Goal: Find specific page/section: Find specific page/section

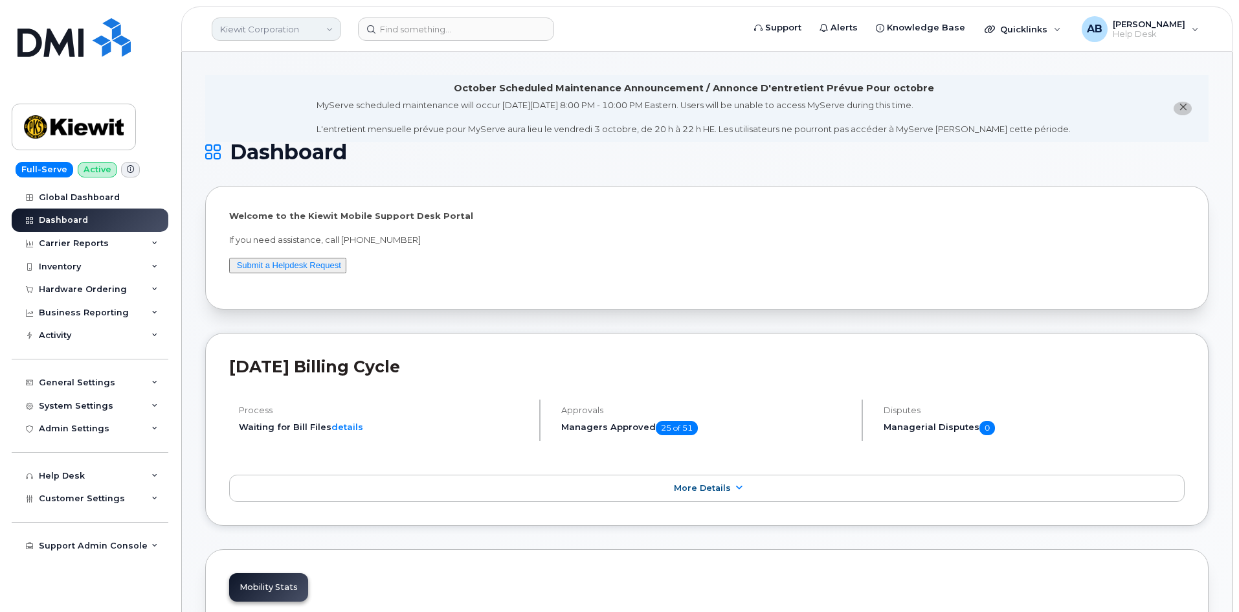
click at [293, 27] on link "Kiewit Corporation" at bounding box center [276, 28] width 129 height 23
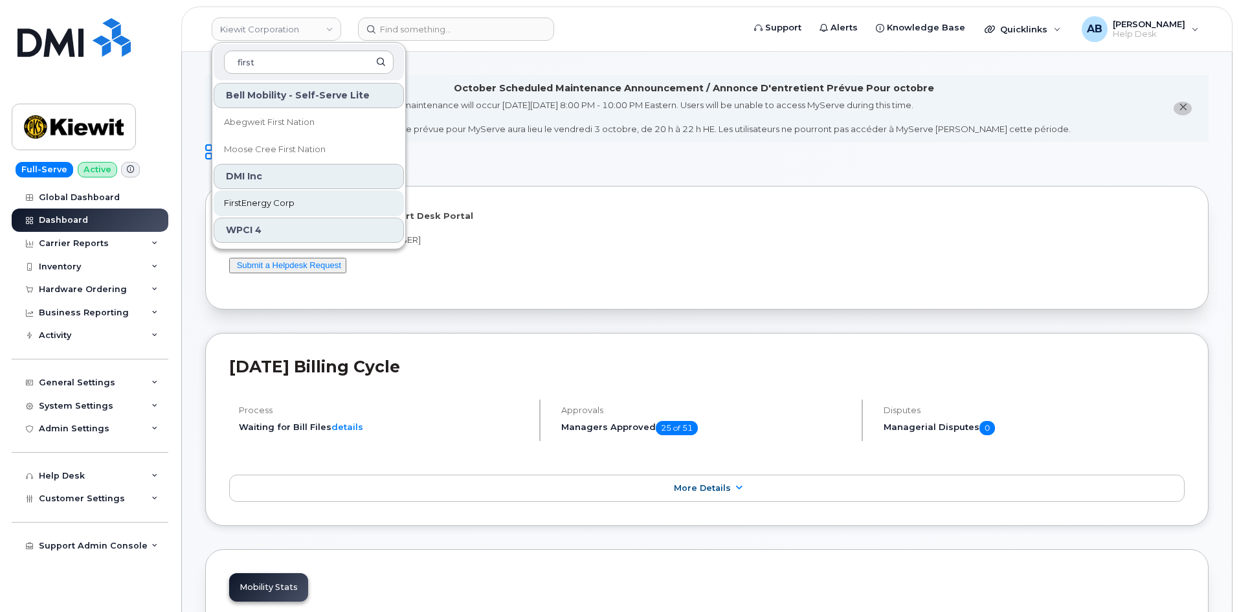
type input "first"
click at [274, 203] on span "FirstEnergy Corp" at bounding box center [259, 203] width 71 height 13
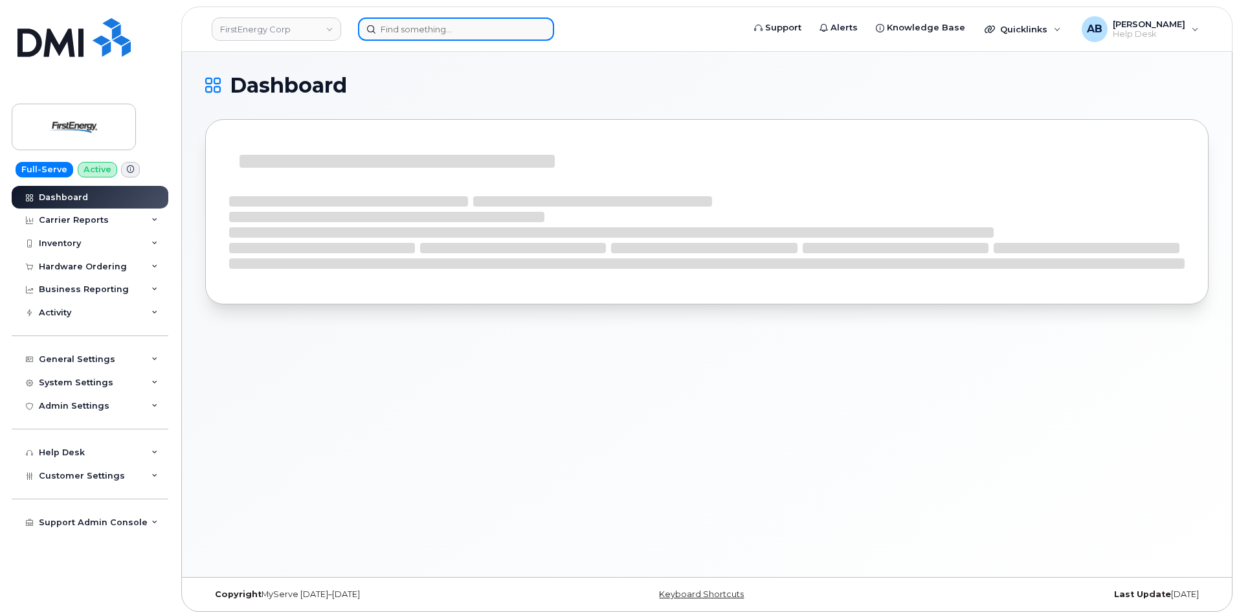
click at [417, 29] on input at bounding box center [456, 28] width 196 height 23
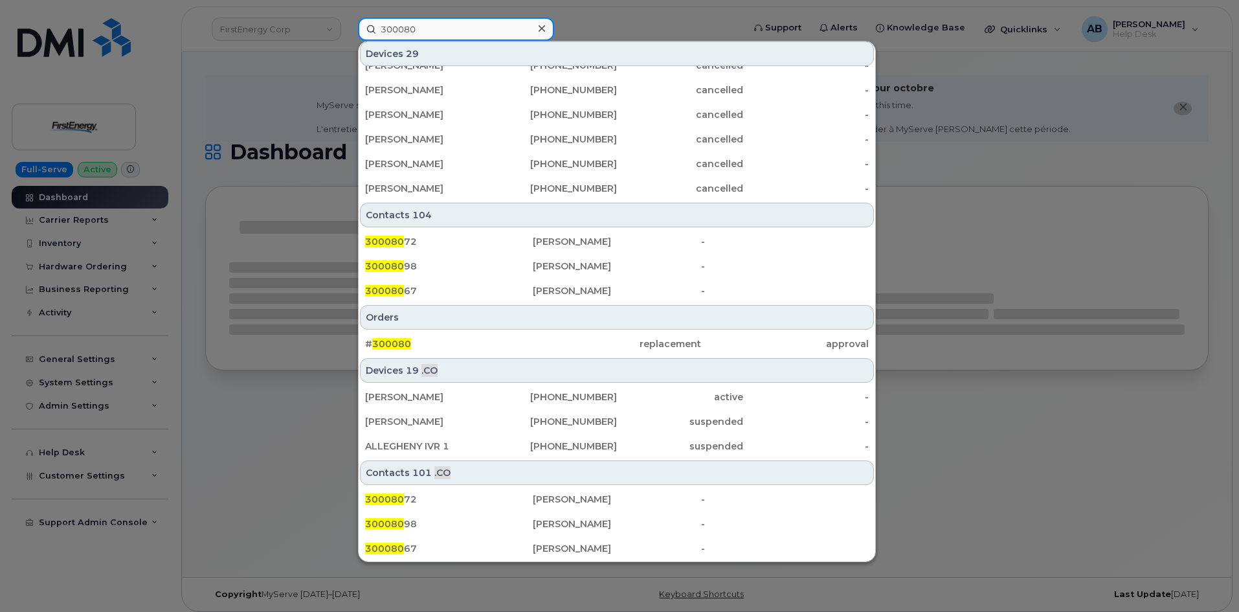
scroll to position [6, 0]
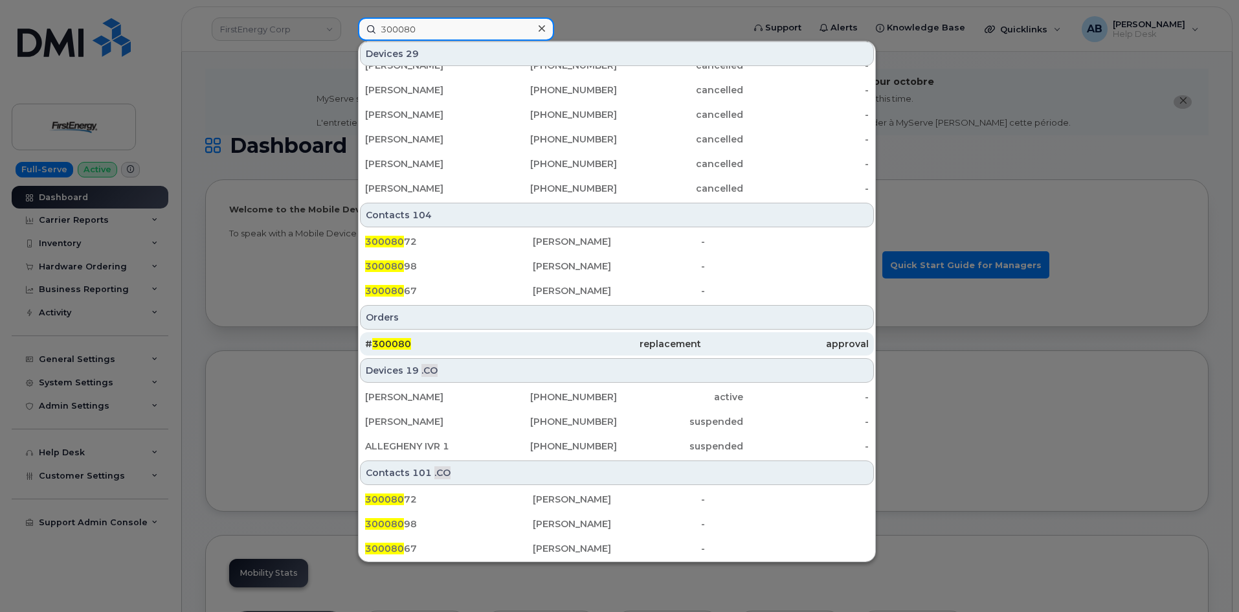
type input "300080"
click at [578, 342] on div "replacement" at bounding box center [617, 343] width 168 height 13
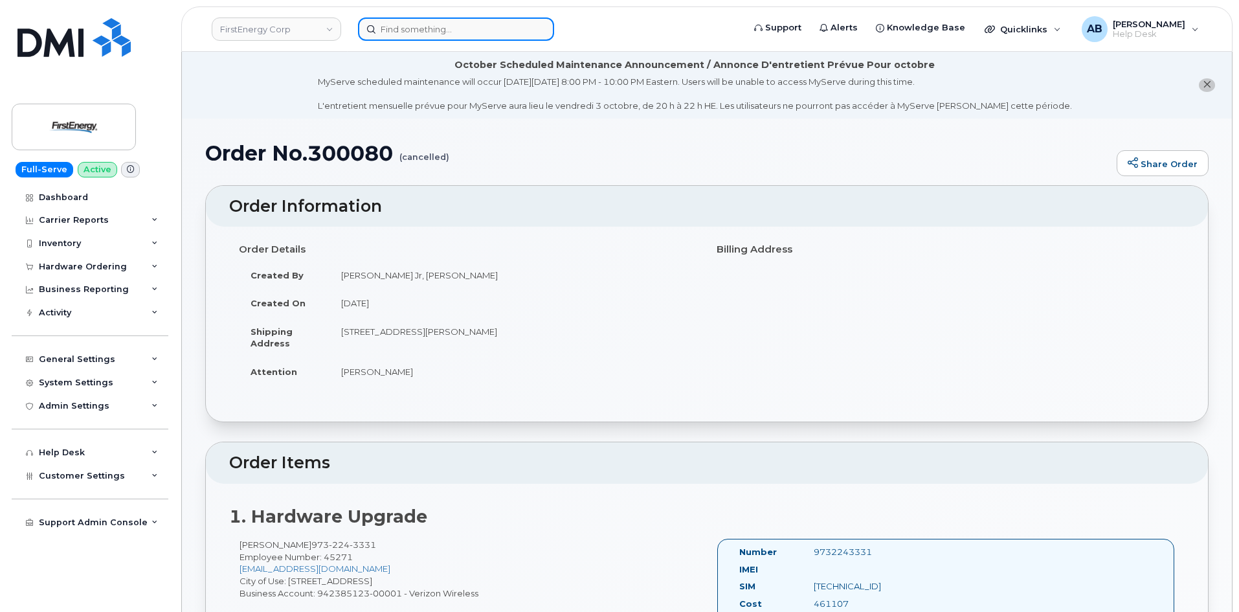
click at [455, 31] on input at bounding box center [456, 28] width 196 height 23
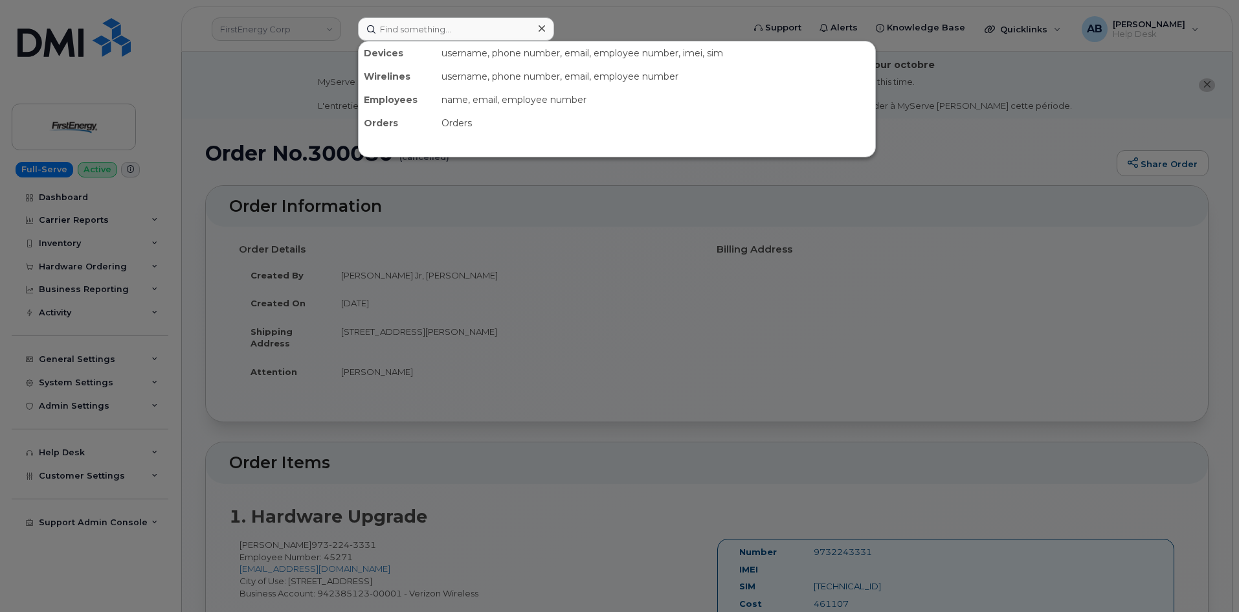
click at [286, 73] on div at bounding box center [619, 306] width 1239 height 612
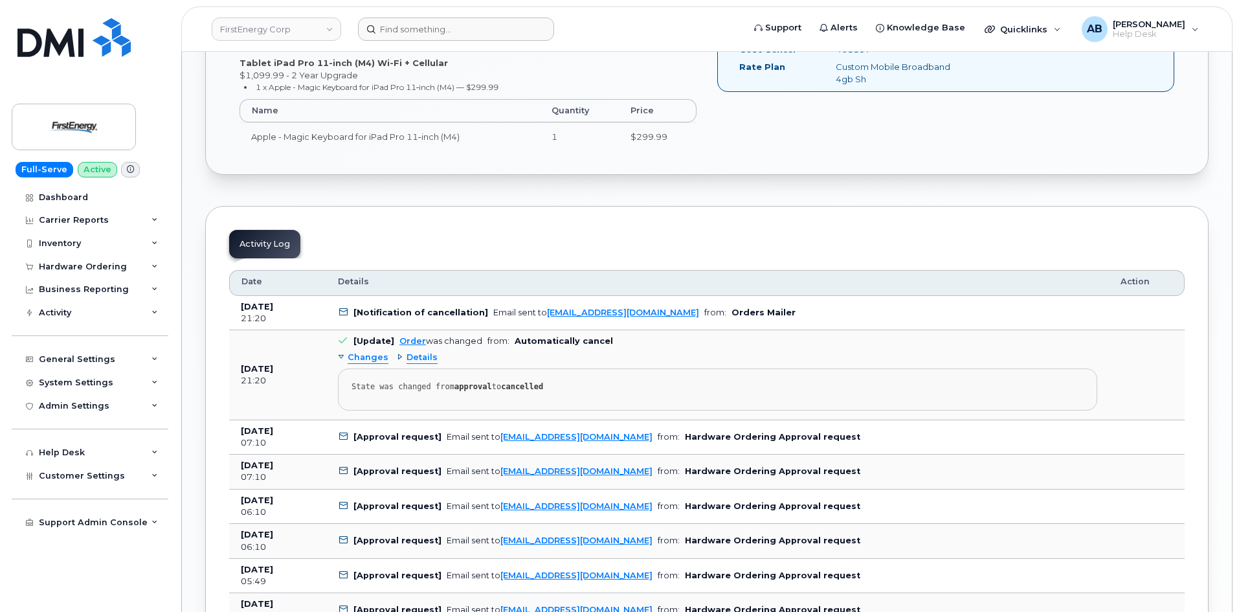
scroll to position [1036, 0]
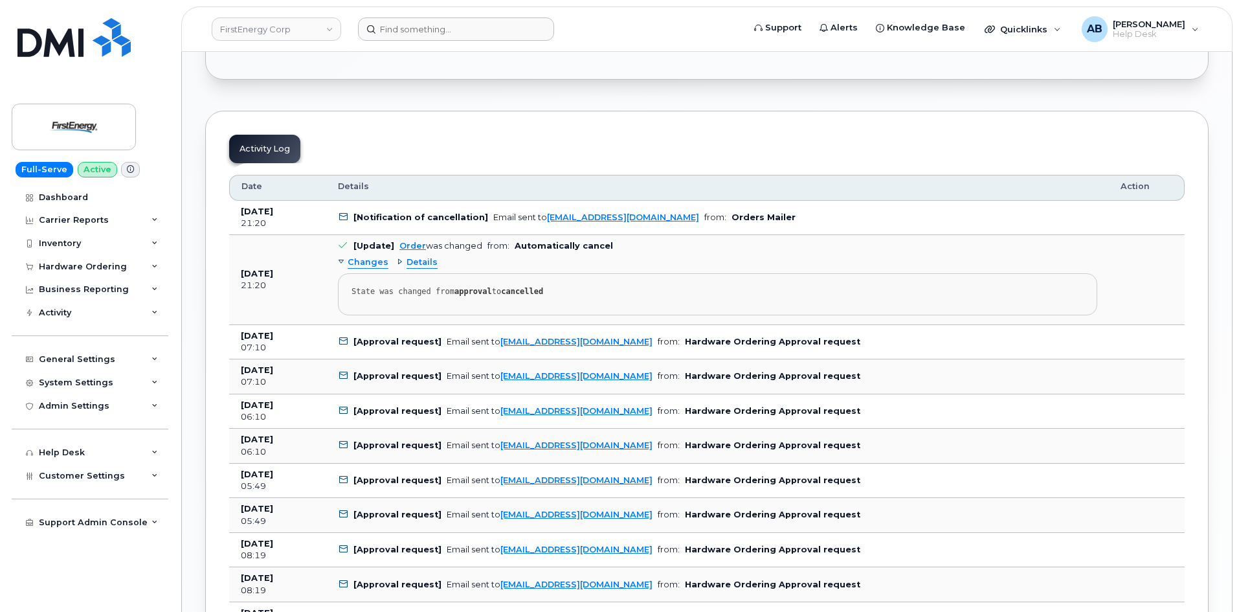
drag, startPoint x: 493, startPoint y: 345, endPoint x: 637, endPoint y: 343, distance: 143.8
click at [637, 343] on td "[Approval request] Email sent to [EMAIL_ADDRESS][DOMAIN_NAME] from: Hardware Or…" at bounding box center [717, 342] width 783 height 35
copy div "[EMAIL_ADDRESS][DOMAIN_NAME]"
click at [617, 278] on pre "State was changed from approval to cancelled" at bounding box center [717, 294] width 759 height 42
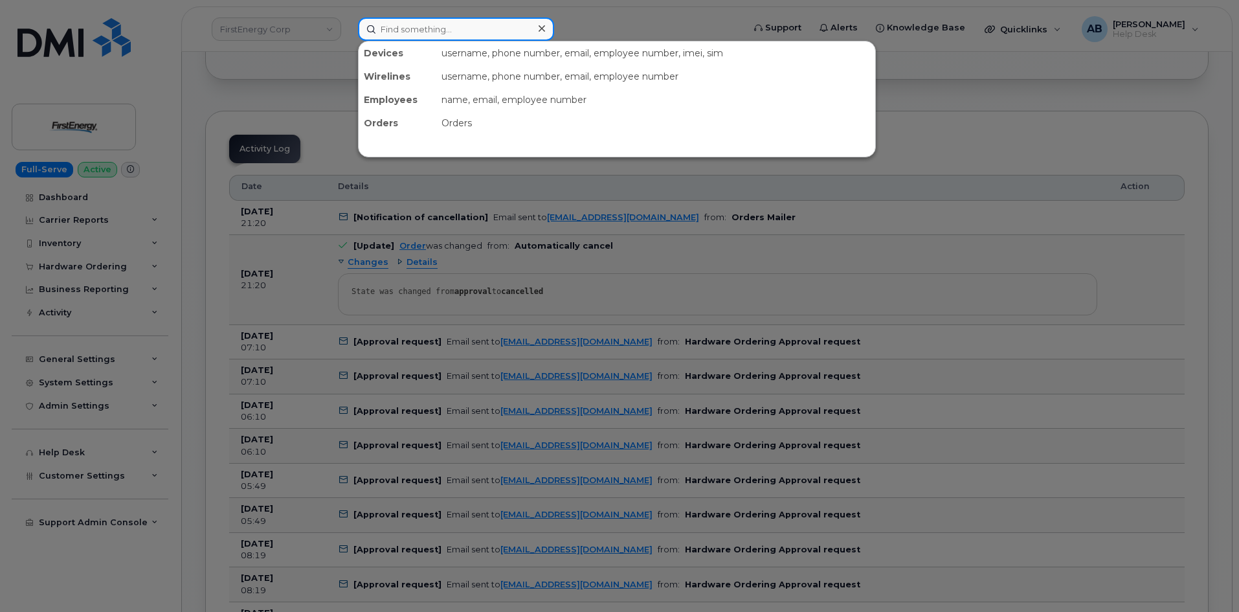
click at [388, 19] on input at bounding box center [456, 28] width 196 height 23
paste input "[EMAIL_ADDRESS][DOMAIN_NAME]"
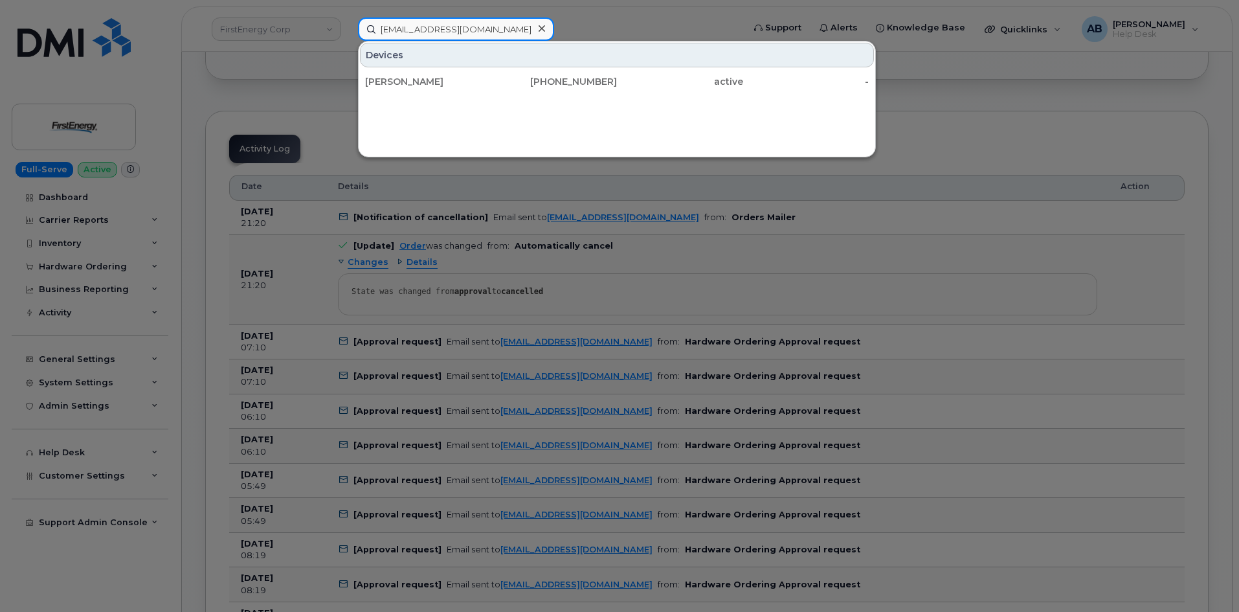
type input "[EMAIL_ADDRESS][DOMAIN_NAME]"
click at [332, 89] on div at bounding box center [619, 306] width 1239 height 612
drag, startPoint x: 535, startPoint y: 34, endPoint x: 346, endPoint y: 54, distance: 189.5
click at [348, 41] on div "[EMAIL_ADDRESS][DOMAIN_NAME] Devices [PERSON_NAME] [PHONE_NUMBER] active -" at bounding box center [547, 28] width 398 height 23
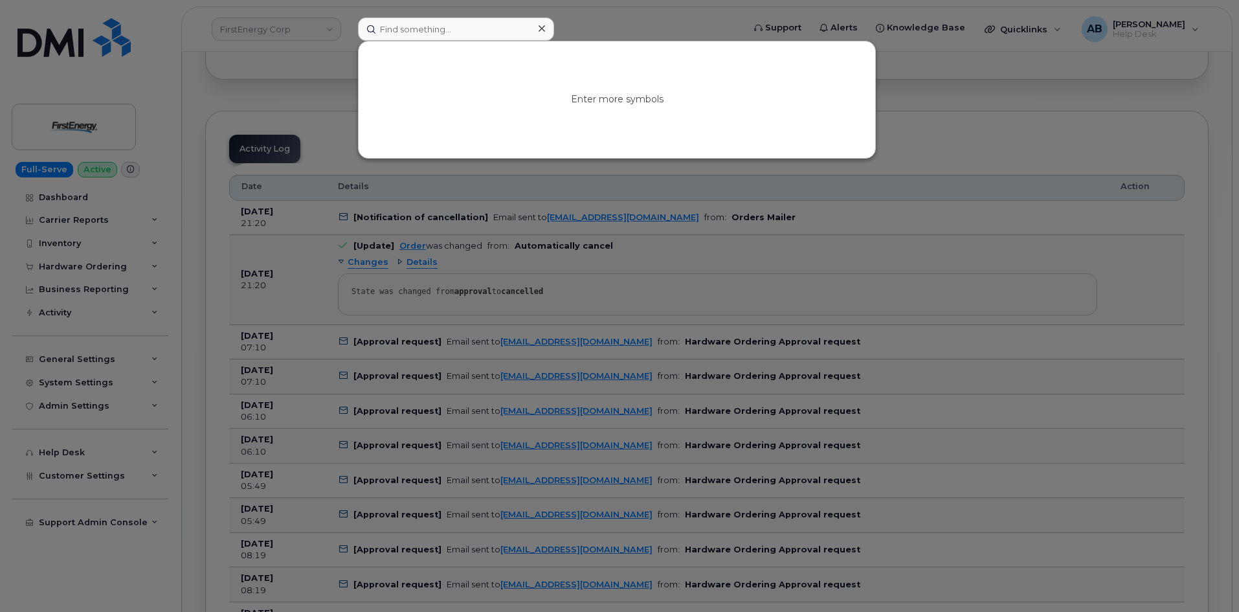
click at [323, 63] on div at bounding box center [619, 306] width 1239 height 612
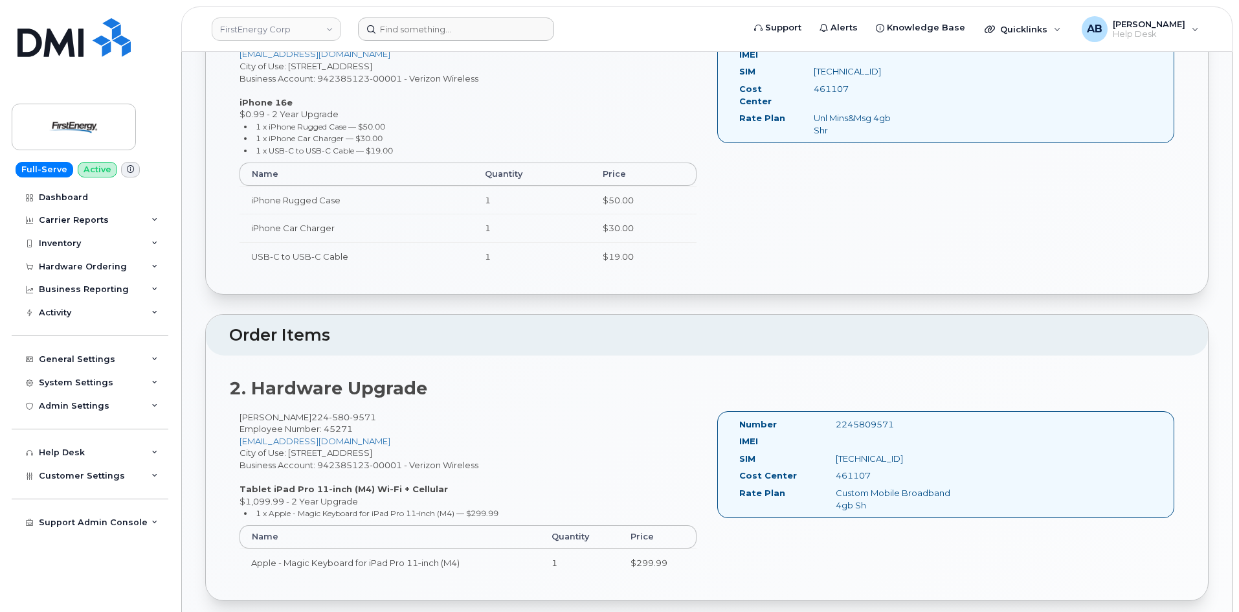
scroll to position [385, 0]
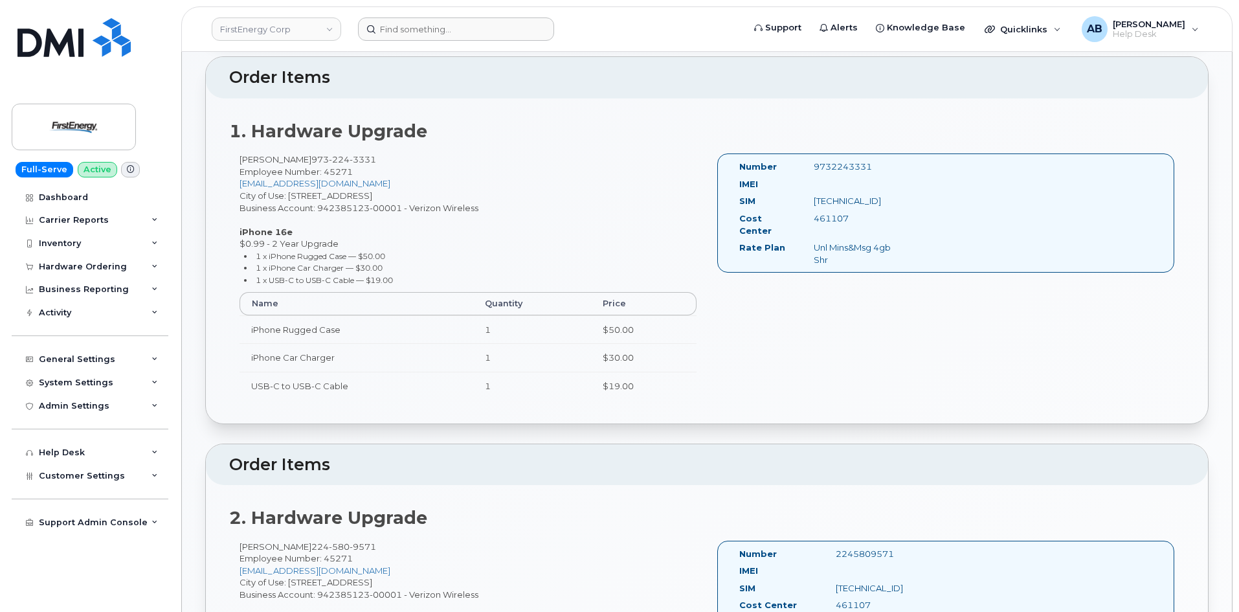
drag, startPoint x: 313, startPoint y: 162, endPoint x: 239, endPoint y: 161, distance: 74.5
click at [239, 161] on div "[PERSON_NAME] [PHONE_NUMBER] Employee Number: 45271 [EMAIL_ADDRESS][DOMAIN_NAME…" at bounding box center [468, 282] width 478 height 258
copy div "[PERSON_NAME]"
click at [28, 45] on img at bounding box center [73, 37] width 113 height 39
